Goal: Task Accomplishment & Management: Manage account settings

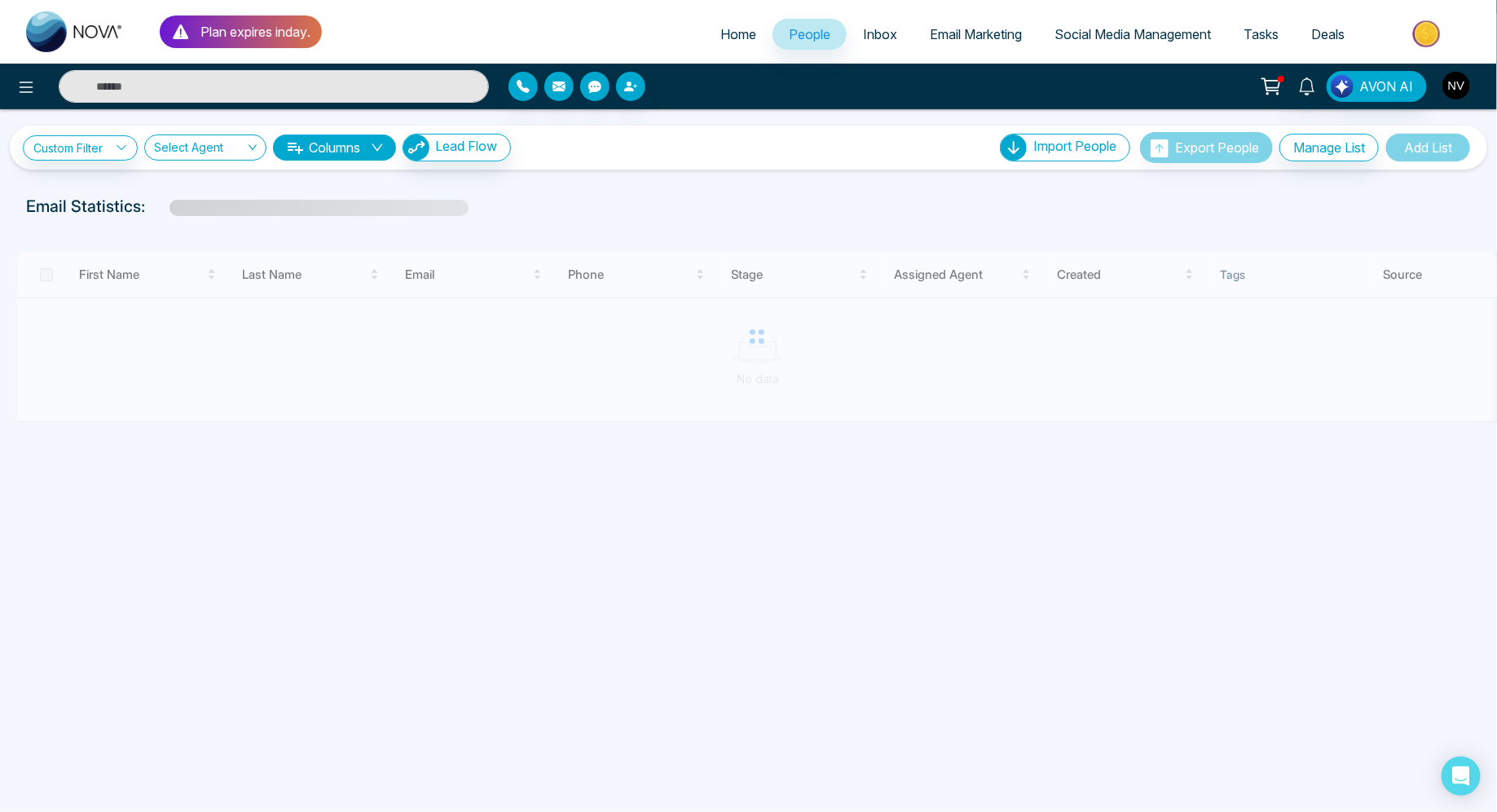
click at [1450, 80] on img "button" at bounding box center [1456, 85] width 28 height 28
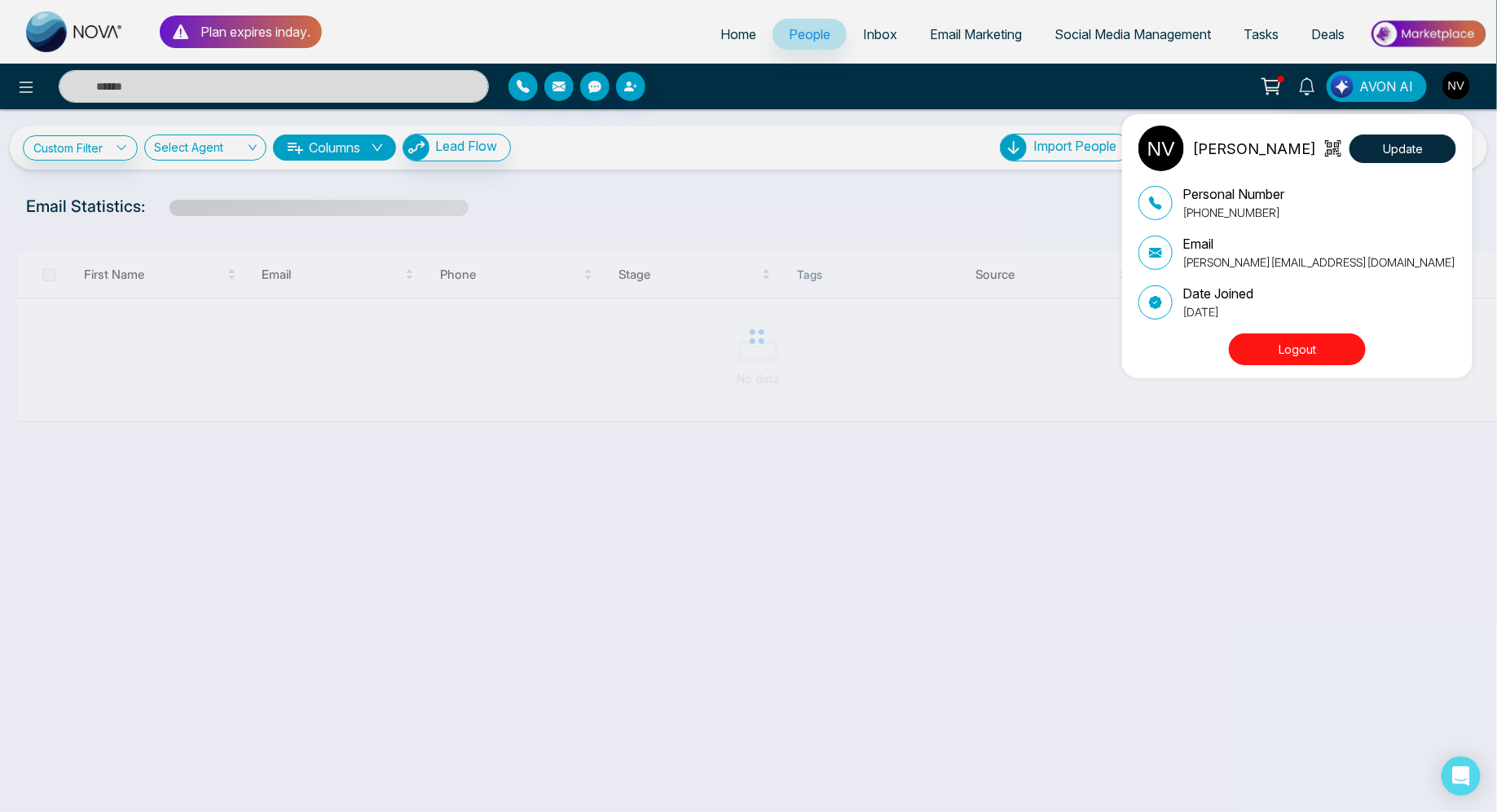
click at [1302, 351] on button "Logout" at bounding box center [1298, 349] width 137 height 31
